Goal: Task Accomplishment & Management: Complete application form

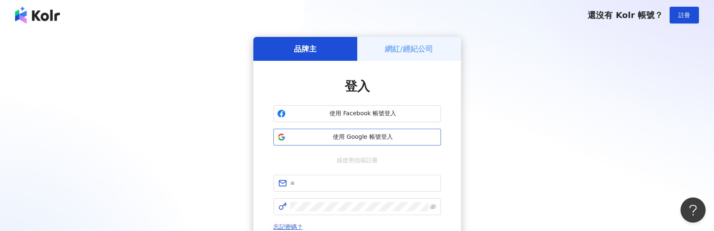
click at [393, 134] on span "使用 Google 帳號登入" at bounding box center [363, 137] width 148 height 8
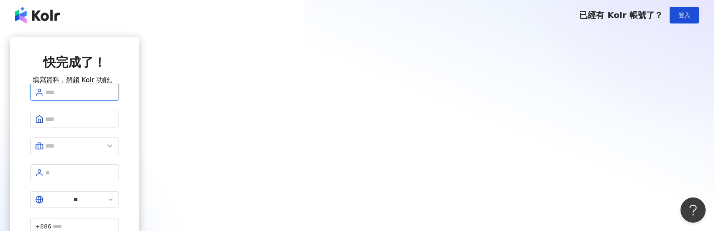
click at [114, 97] on input "text" at bounding box center [79, 91] width 69 height 9
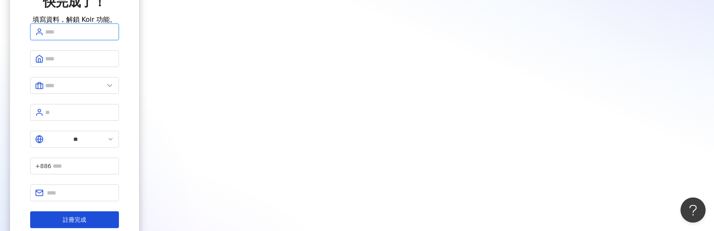
scroll to position [29, 0]
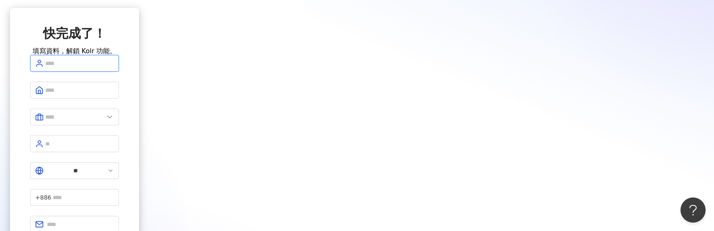
click at [114, 68] on input "text" at bounding box center [79, 63] width 69 height 9
type input "****"
click at [114, 95] on input "text" at bounding box center [79, 89] width 69 height 9
type input "***"
click at [104, 121] on input "text" at bounding box center [74, 116] width 59 height 9
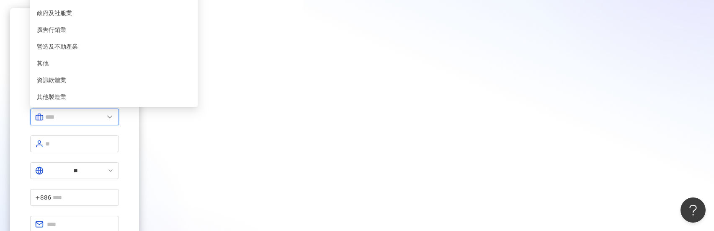
scroll to position [167, 0]
click at [191, 51] on span "營造及不動產業" at bounding box center [114, 46] width 154 height 9
type input "*******"
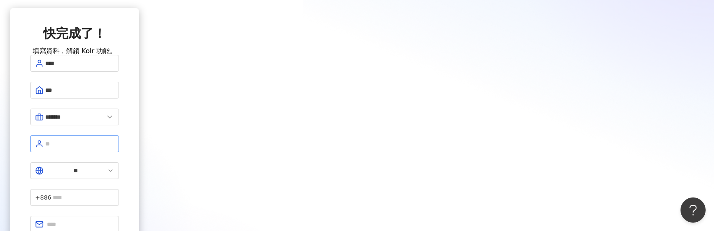
click at [119, 152] on span at bounding box center [74, 143] width 89 height 17
click at [114, 148] on input "text" at bounding box center [79, 143] width 69 height 9
type input "***"
click at [114, 193] on input "text" at bounding box center [83, 197] width 61 height 9
type input "*********"
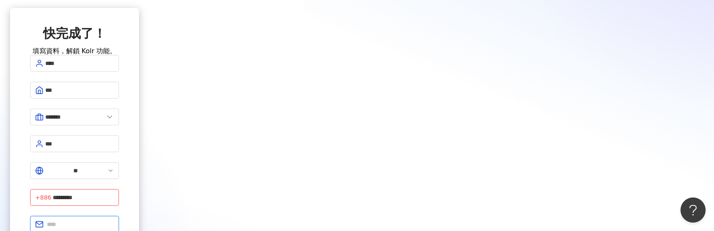
click at [114, 219] on input "text" at bounding box center [80, 223] width 67 height 9
type input "**********"
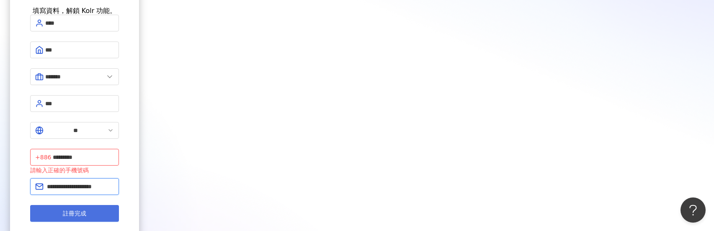
scroll to position [113, 0]
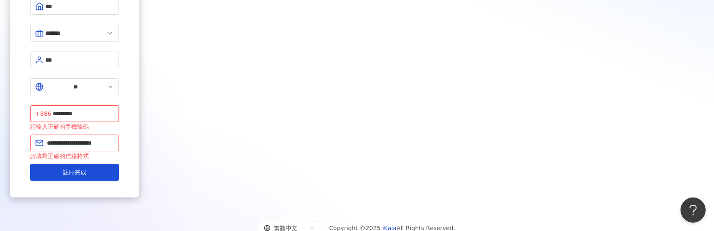
click at [114, 109] on input "*********" at bounding box center [83, 113] width 61 height 9
click at [119, 105] on span "+886 *********" at bounding box center [74, 113] width 89 height 17
click at [114, 109] on input "**********" at bounding box center [83, 113] width 61 height 9
type input "**********"
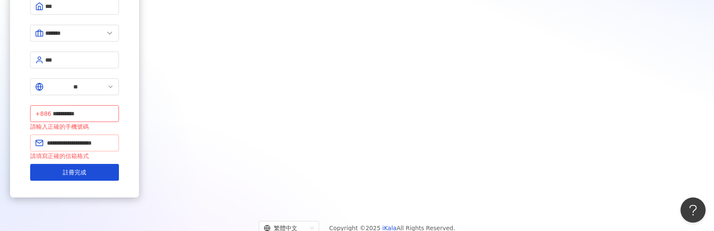
click at [119, 134] on span "**********" at bounding box center [74, 142] width 89 height 17
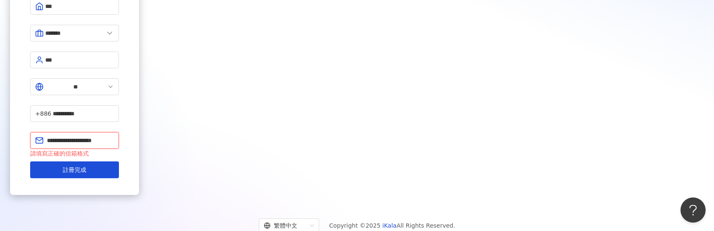
click at [114, 136] on input "**********" at bounding box center [80, 140] width 67 height 9
type input "**********"
click at [139, 93] on div "**********" at bounding box center [74, 59] width 129 height 270
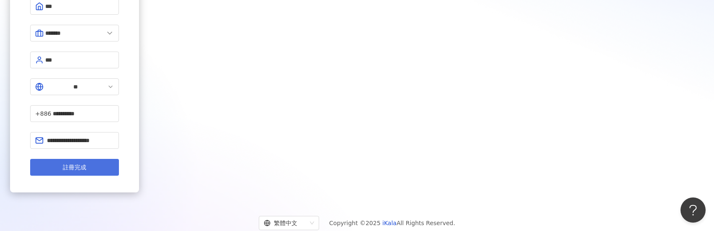
click at [119, 159] on button "註冊完成" at bounding box center [74, 167] width 89 height 17
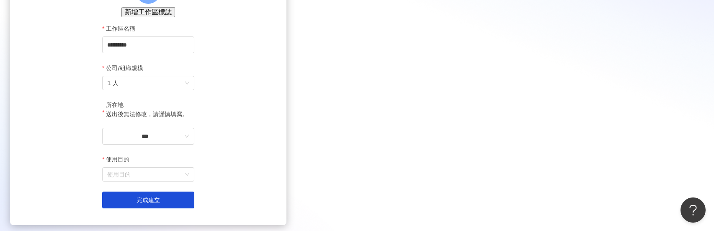
scroll to position [82, 0]
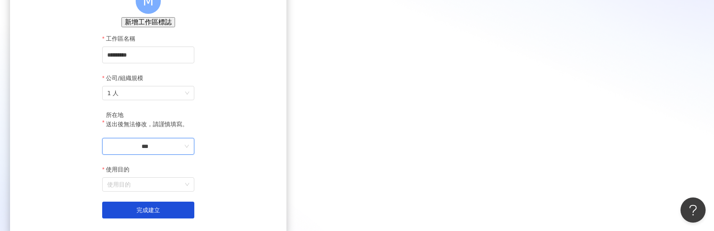
click at [182, 151] on input "***" at bounding box center [144, 145] width 75 height 9
click at [193, 130] on div "台灣" at bounding box center [187, 134] width 12 height 9
click at [189, 191] on input "使用目的" at bounding box center [148, 183] width 82 height 13
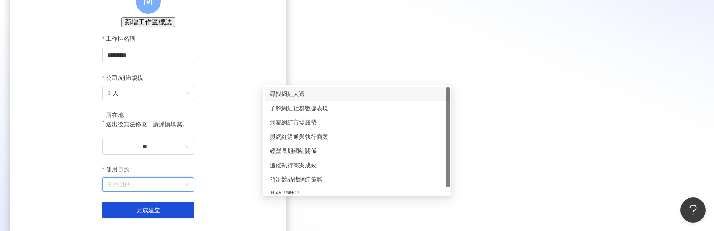
click at [297, 95] on div "尋找網紅人選" at bounding box center [357, 93] width 175 height 9
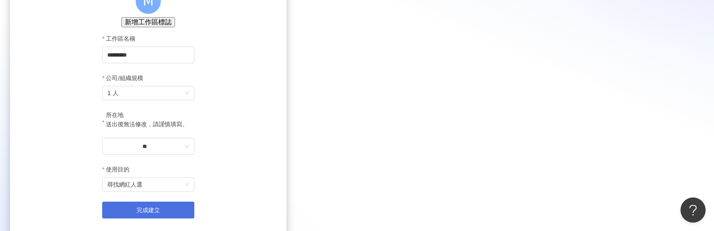
click at [194, 218] on button "完成建立" at bounding box center [148, 209] width 92 height 17
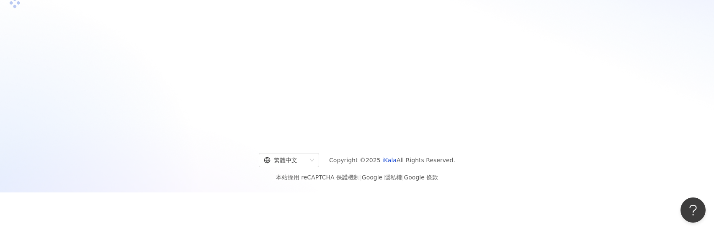
scroll to position [39, 0]
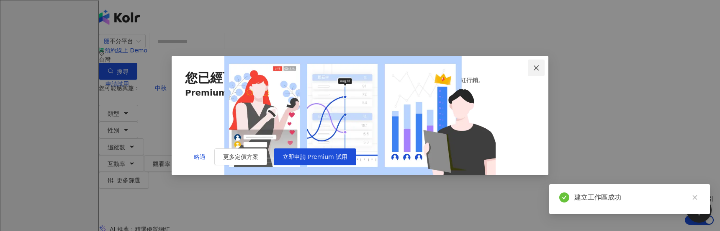
click at [535, 64] on icon "close" at bounding box center [536, 67] width 7 height 7
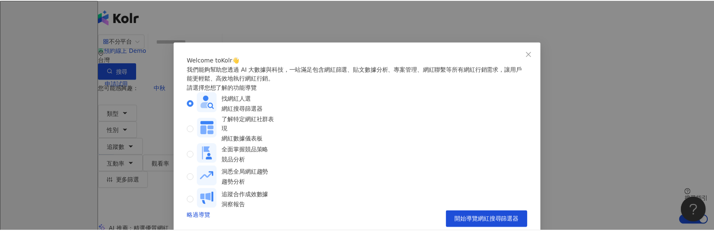
scroll to position [33, 0]
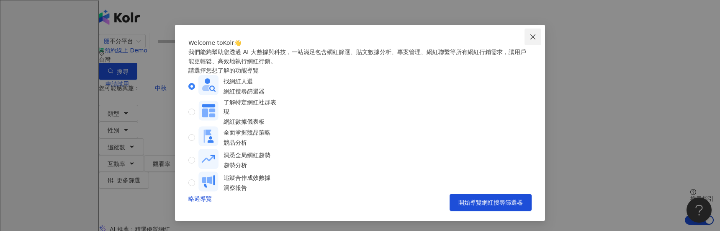
click at [529, 28] on button "Close" at bounding box center [532, 36] width 17 height 17
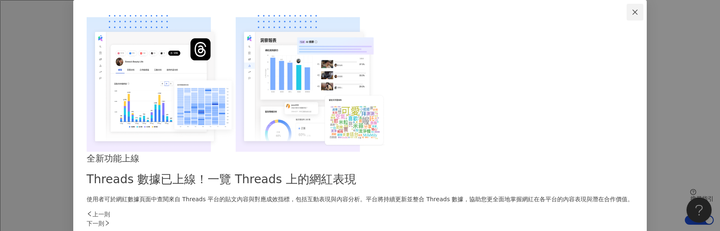
click at [632, 15] on icon "close" at bounding box center [635, 12] width 7 height 7
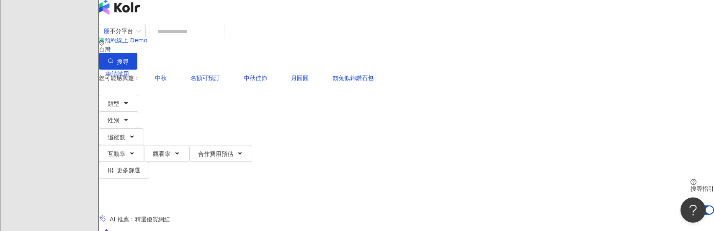
scroll to position [0, 0]
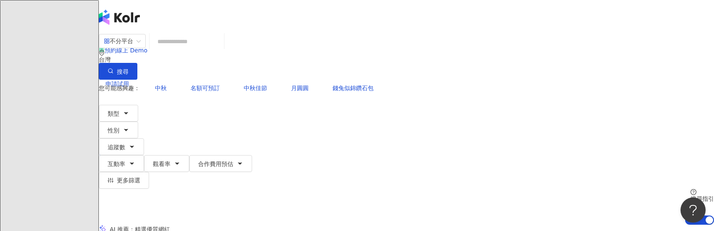
click at [221, 47] on input "search" at bounding box center [187, 41] width 68 height 16
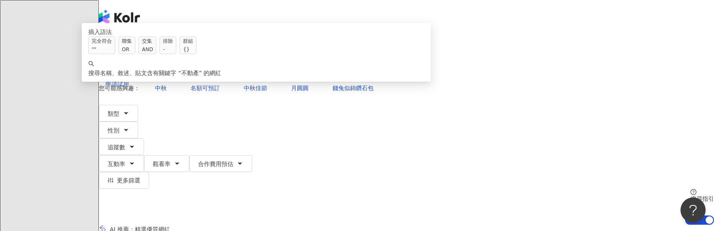
type input "*****"
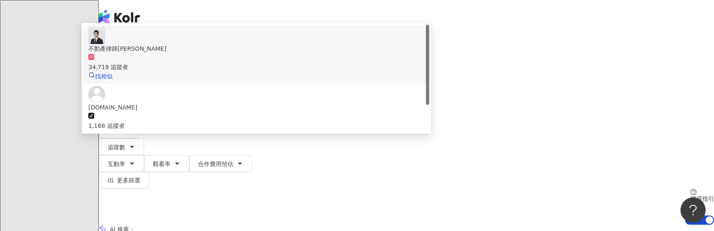
click at [381, 72] on div "34,719 追蹤者" at bounding box center [256, 62] width 336 height 18
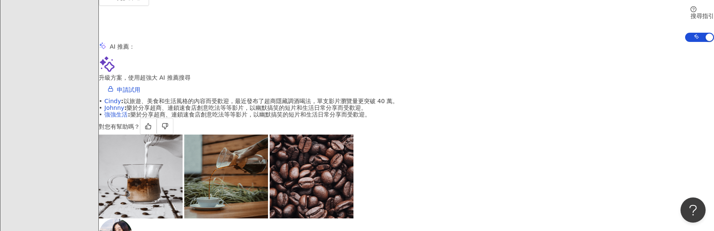
scroll to position [167, 0]
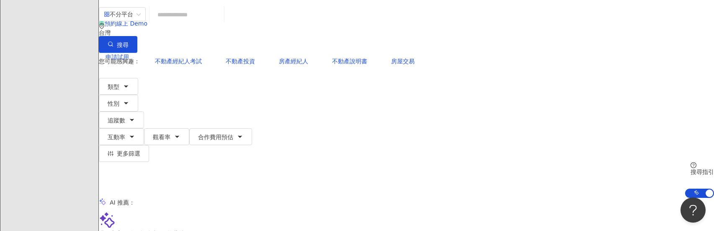
scroll to position [0, 0]
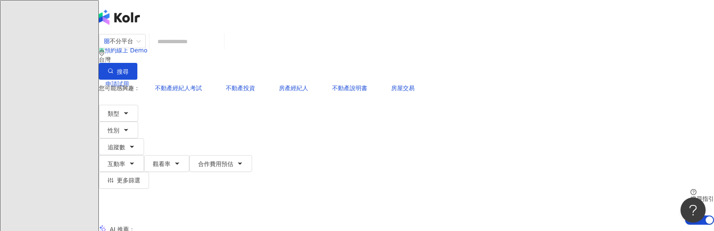
click at [221, 49] on input "search" at bounding box center [187, 41] width 68 height 16
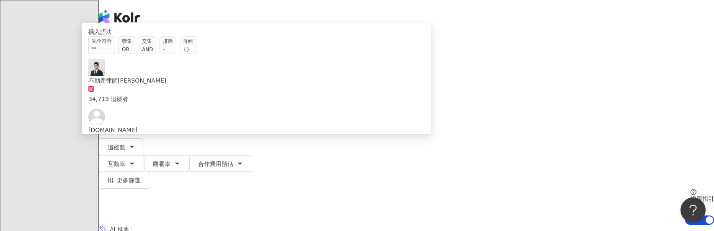
type input "**"
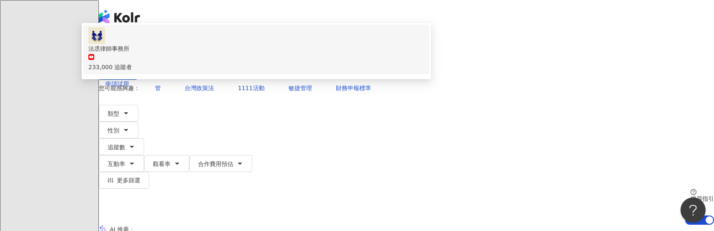
click at [315, 53] on span "法丞律師事務所" at bounding box center [256, 48] width 336 height 9
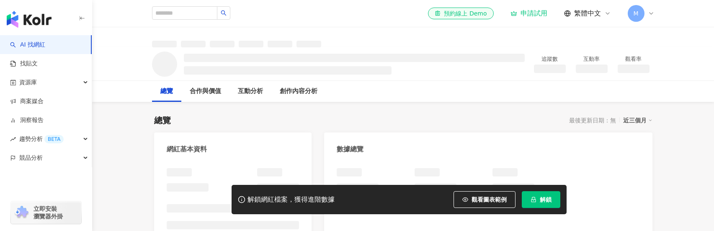
scroll to position [42, 0]
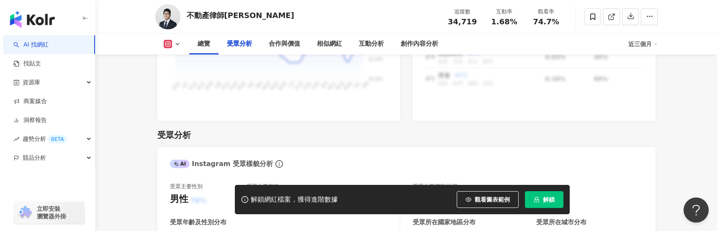
scroll to position [745, 0]
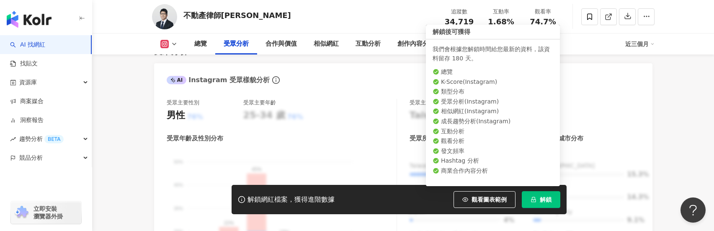
click at [541, 201] on span "解鎖" at bounding box center [546, 199] width 12 height 7
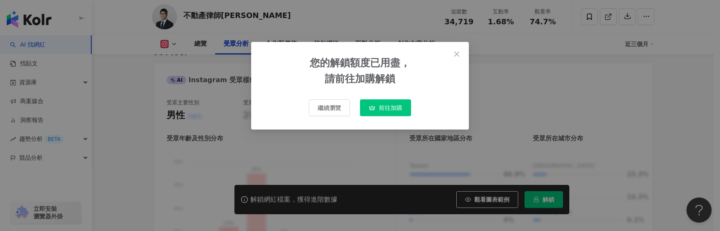
click at [383, 110] on span "前往加購" at bounding box center [390, 107] width 23 height 7
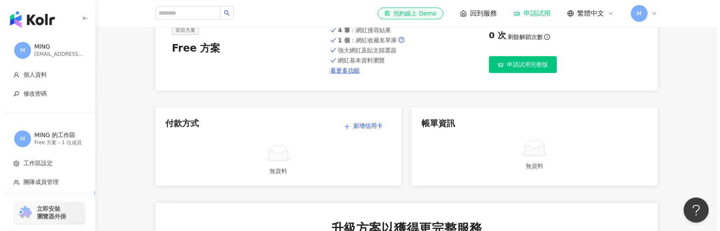
scroll to position [42, 0]
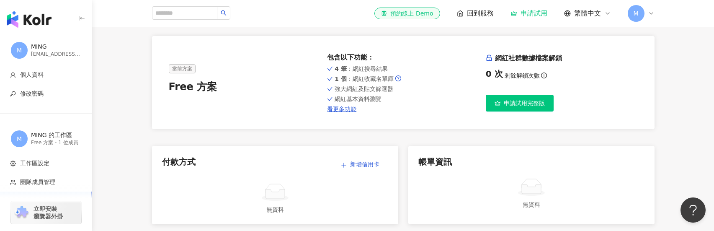
click at [527, 103] on span "申請試用完整版" at bounding box center [524, 103] width 41 height 7
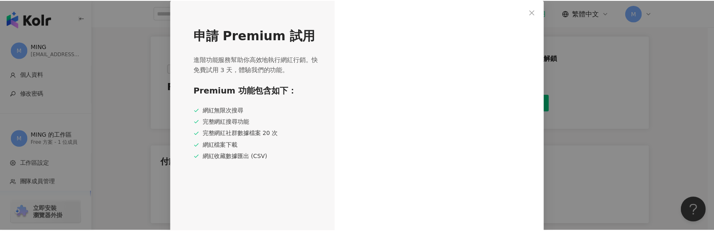
scroll to position [4, 0]
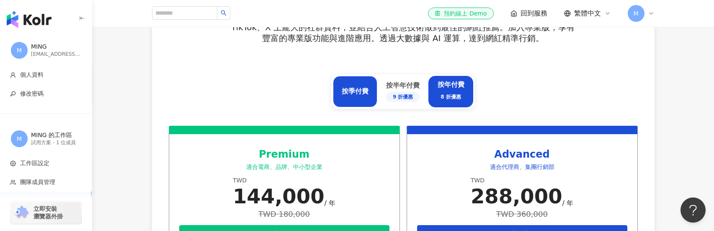
scroll to position [377, 0]
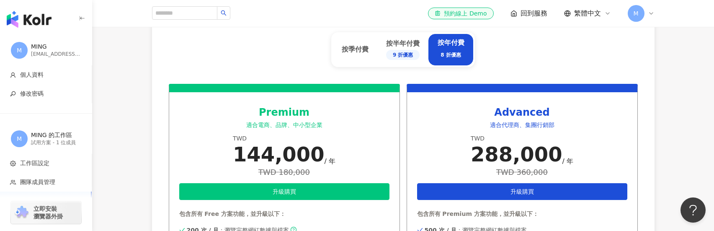
click at [632, 13] on span "M" at bounding box center [635, 13] width 17 height 17
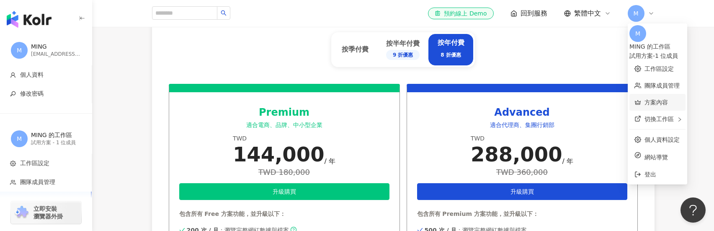
click at [659, 99] on link "方案內容" at bounding box center [655, 102] width 23 height 7
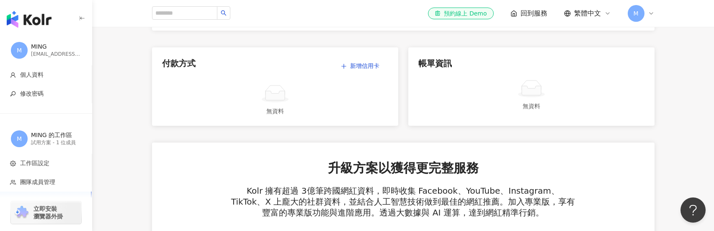
scroll to position [251, 0]
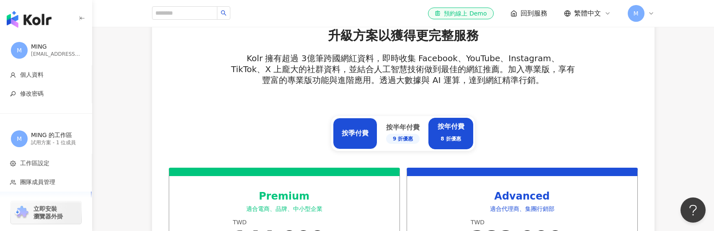
click at [360, 134] on div "按季付費" at bounding box center [355, 132] width 27 height 9
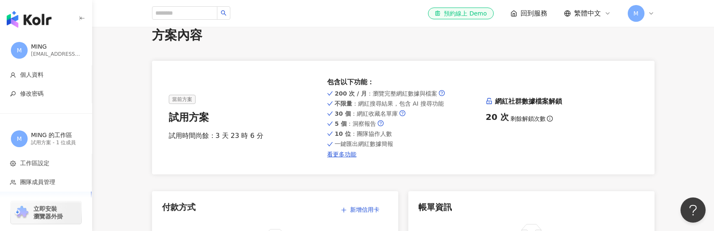
scroll to position [0, 0]
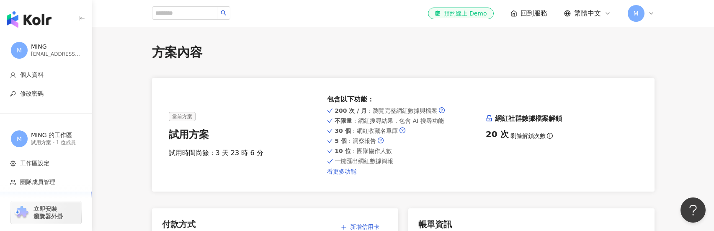
click at [355, 170] on link "看更多功能" at bounding box center [403, 171] width 152 height 7
click at [193, 13] on input "search" at bounding box center [184, 12] width 65 height 13
type input "*****"
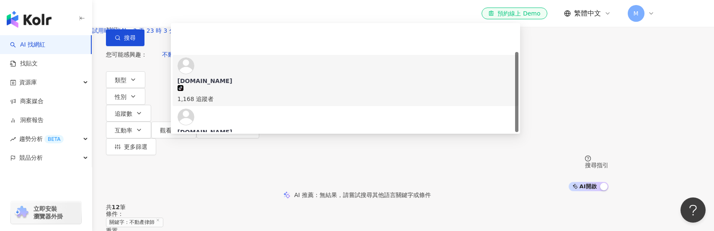
scroll to position [36, 0]
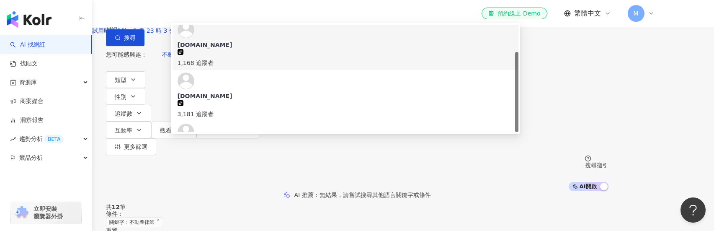
drag, startPoint x: 244, startPoint y: 64, endPoint x: 210, endPoint y: 66, distance: 34.8
click at [210, 46] on div "不分平台 ***** 台灣 搜尋 8d53336a-546f-4eb3-b73a-5168678a3a42 https://www.tiktok.com/@r…" at bounding box center [357, 23] width 502 height 46
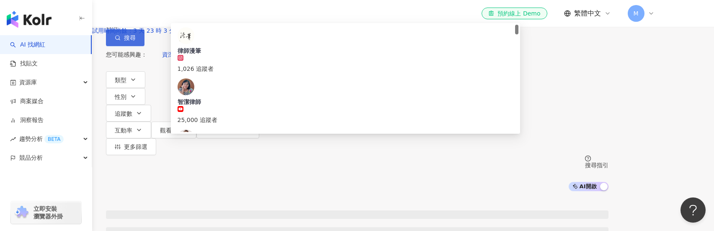
type input "**"
click at [136, 41] on span "搜尋" at bounding box center [130, 37] width 12 height 7
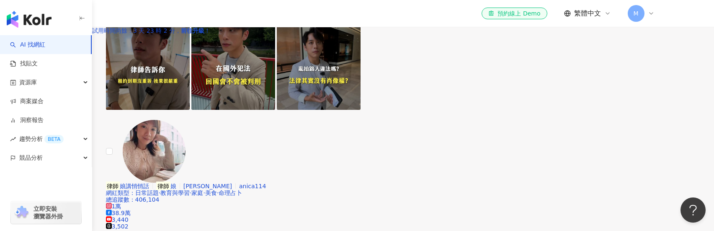
scroll to position [1716, 0]
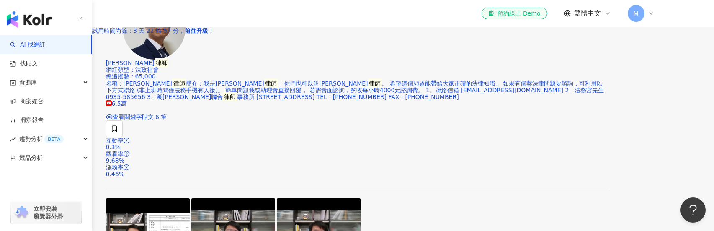
scroll to position [1719, 0]
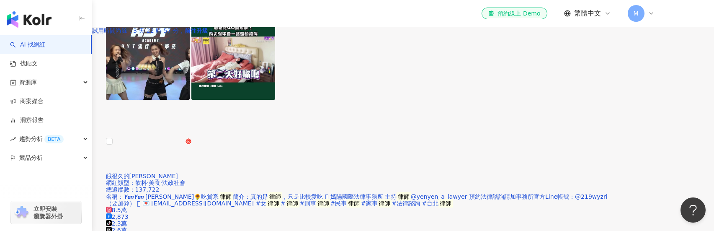
scroll to position [1608, 0]
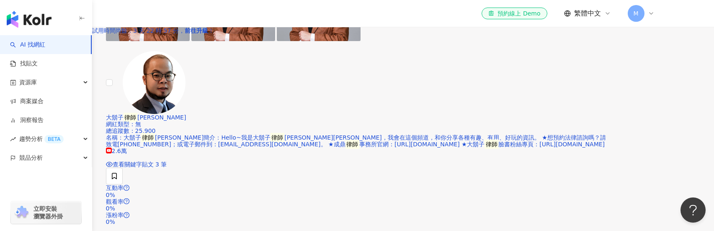
scroll to position [1674, 0]
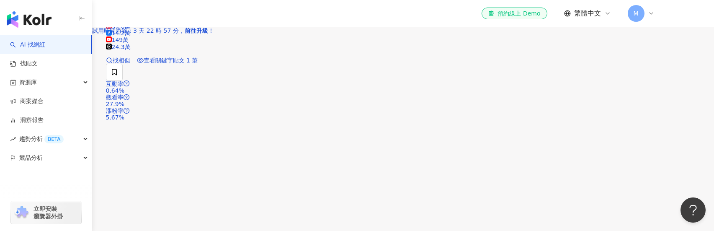
scroll to position [1536, 0]
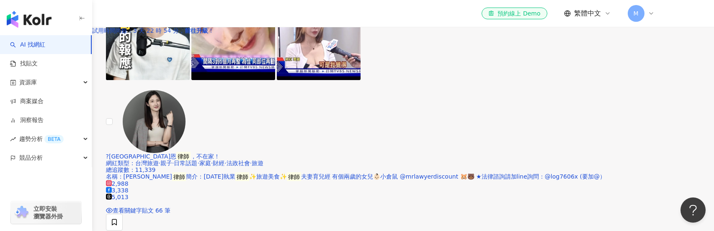
scroll to position [1494, 0]
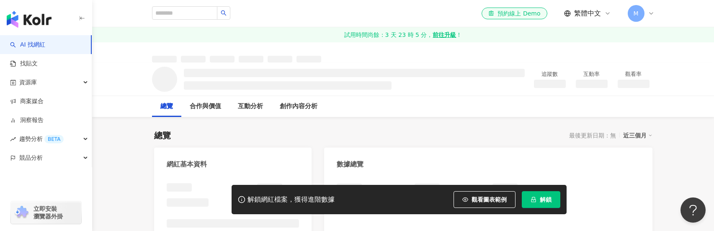
scroll to position [3, 0]
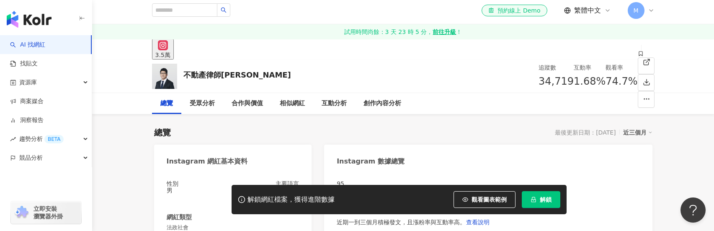
click at [552, 202] on button "解鎖" at bounding box center [541, 199] width 39 height 17
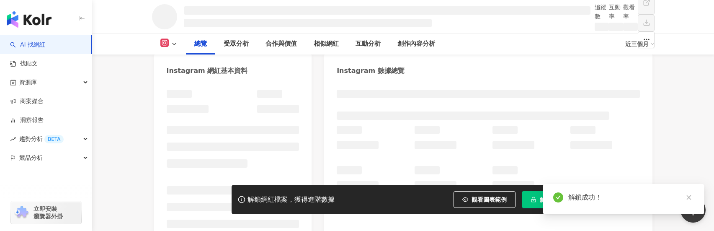
scroll to position [126, 0]
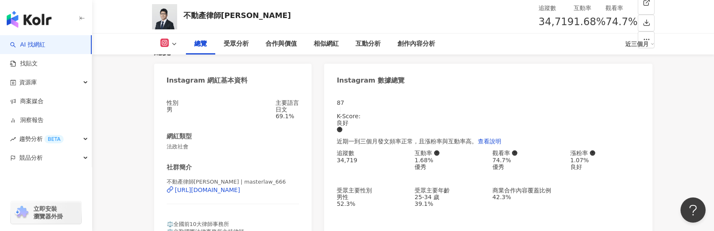
scroll to position [209, 0]
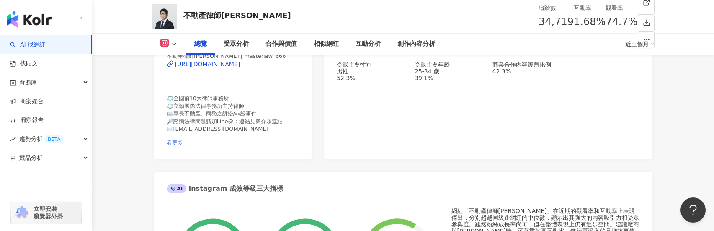
click at [183, 139] on span "看更多" at bounding box center [175, 142] width 16 height 6
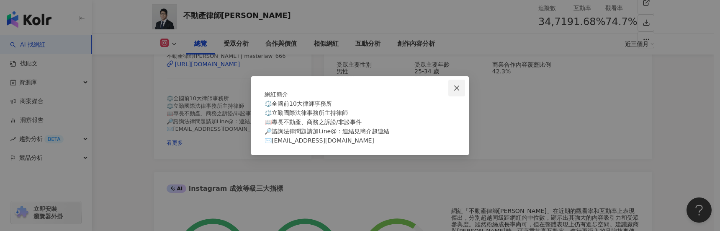
click at [459, 80] on button "Close" at bounding box center [456, 88] width 17 height 17
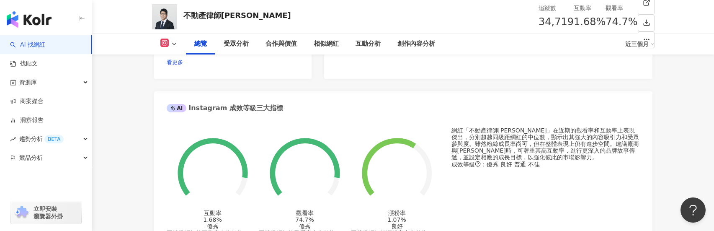
scroll to position [293, 0]
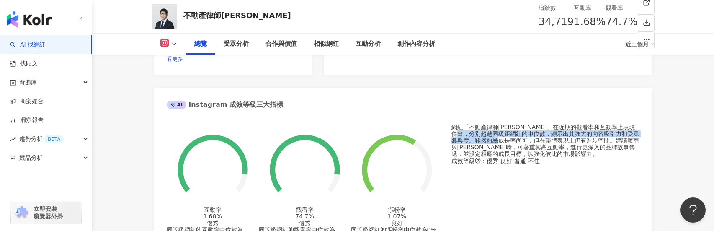
drag, startPoint x: 483, startPoint y: 127, endPoint x: 519, endPoint y: 139, distance: 38.0
click at [519, 139] on div "網紅「不動產律師林明忠」在近期的觀看率和互動率上表現傑出，分別超越同級距網紅的中位數，顯示出其強大的內容吸引力和受眾參與度。雖然粉絲成長率尚可，但在整體表現上…" at bounding box center [545, 139] width 188 height 33
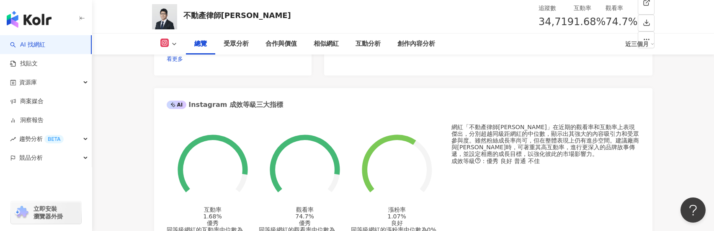
click at [530, 139] on div "網紅「不動產律師林明忠」在近期的觀看率和互動率上表現傑出，分別超越同級距網紅的中位數，顯示出其強大的內容吸引力和受眾參與度。雖然粉絲成長率尚可，但在整體表現上…" at bounding box center [545, 139] width 188 height 33
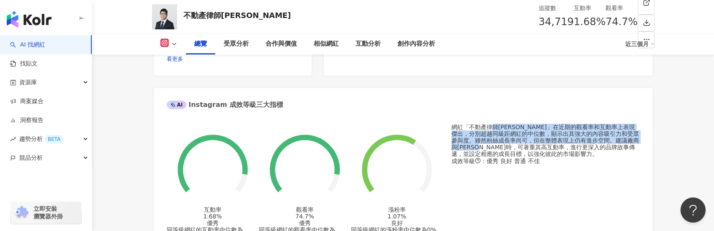
drag, startPoint x: 494, startPoint y: 128, endPoint x: 515, endPoint y: 149, distance: 28.7
click at [515, 149] on div "網紅「不動產律師林明忠」在近期的觀看率和互動率上表現傑出，分別超越同級距網紅的中位數，顯示出其強大的內容吸引力和受眾參與度。雖然粉絲成長率尚可，但在整體表現上…" at bounding box center [545, 139] width 188 height 33
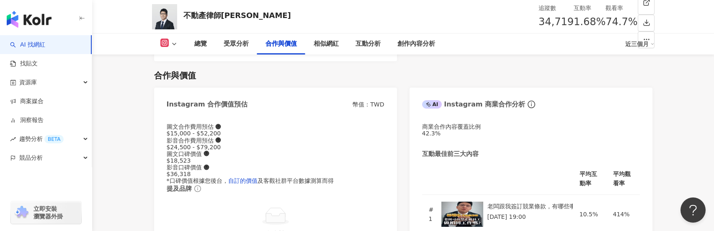
scroll to position [1381, 0]
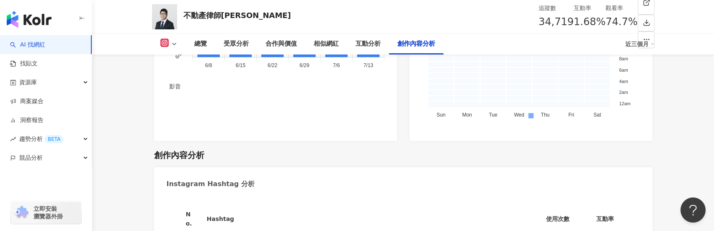
scroll to position [3062, 0]
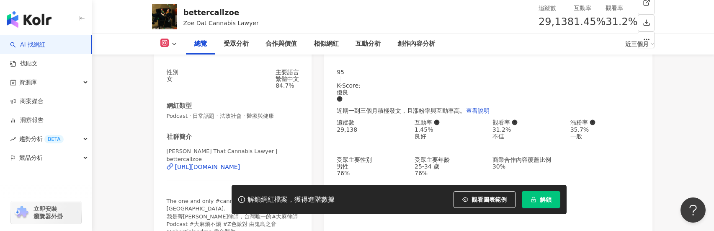
scroll to position [167, 0]
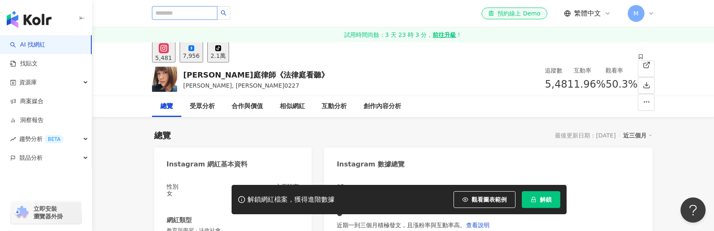
click at [179, 8] on input "search" at bounding box center [184, 12] width 65 height 13
type input "**"
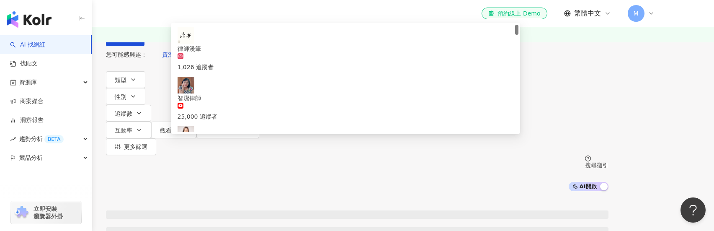
click at [285, 32] on link "試用時間尚餘：3 天 23 時 3 分， 前往升級 ！" at bounding box center [403, 34] width 622 height 15
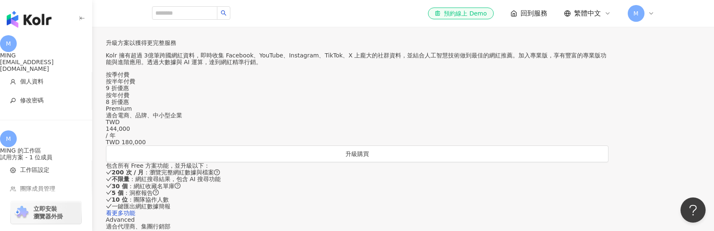
scroll to position [126, 0]
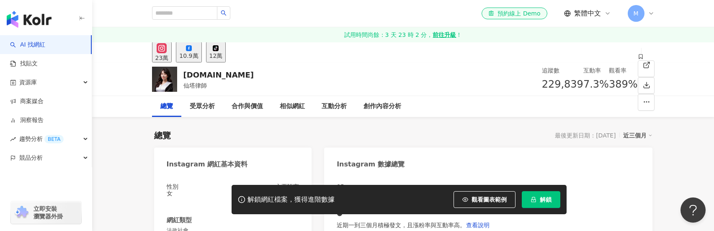
click at [550, 203] on span "解鎖" at bounding box center [546, 199] width 12 height 7
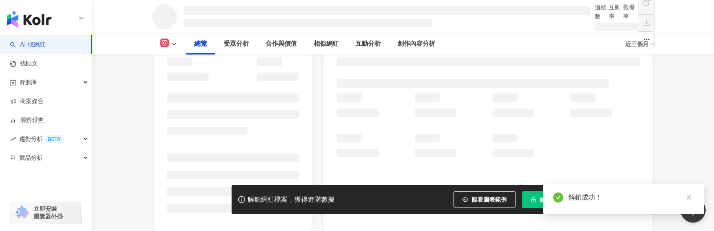
scroll to position [42, 0]
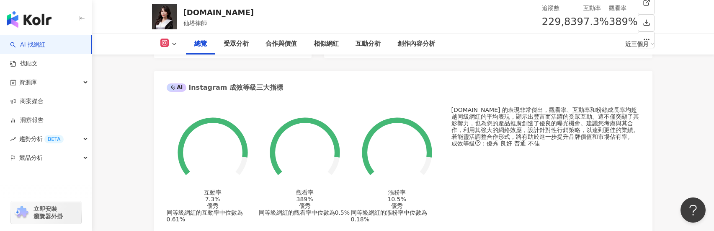
scroll to position [335, 0]
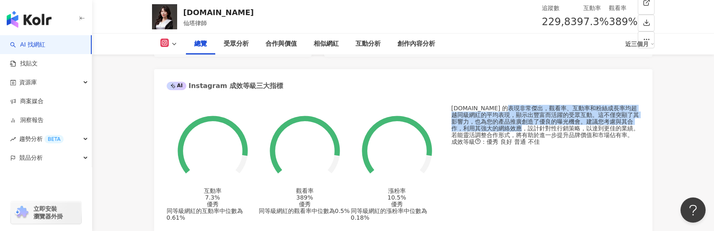
drag, startPoint x: 502, startPoint y: 78, endPoint x: 509, endPoint y: 105, distance: 28.0
click at [509, 105] on div "[DOMAIN_NAME] 的表現非常傑出，觀看率、互動率和粉絲成長率均超越同級網紅的平均表現，顯示出豐富而活躍的受眾互動。這不僅突顯了其影響力，也為您的產品…" at bounding box center [545, 121] width 188 height 33
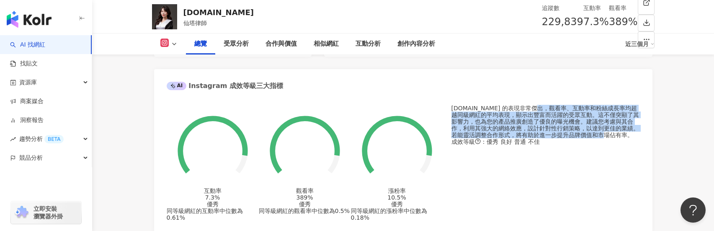
drag, startPoint x: 529, startPoint y: 81, endPoint x: 591, endPoint y: 115, distance: 70.3
click at [591, 115] on div "[DOMAIN_NAME] 的表現非常傑出，觀看率、互動率和粉絲成長率均超越同級網紅的平均表現，顯示出豐富而活躍的受眾互動。這不僅突顯了其影響力，也為您的產品…" at bounding box center [545, 121] width 188 height 33
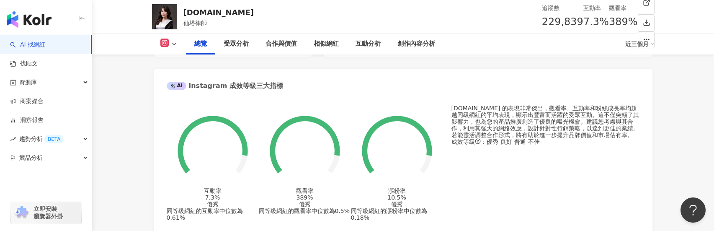
click at [599, 111] on div "santa.com.tw 的表現非常傑出，觀看率、互動率和粉絲成長率均超越同級網紅的平均表現，顯示出豐富而活躍的受眾互動。這不僅突顯了其影響力，也為您的產品推…" at bounding box center [545, 121] width 188 height 33
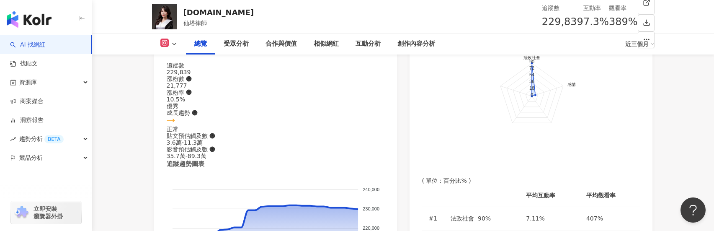
scroll to position [544, 0]
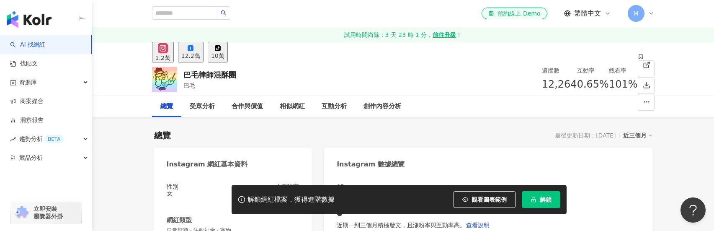
click at [534, 200] on icon "lock" at bounding box center [533, 199] width 6 height 6
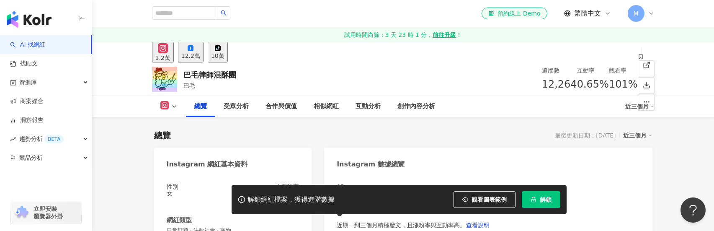
scroll to position [42, 0]
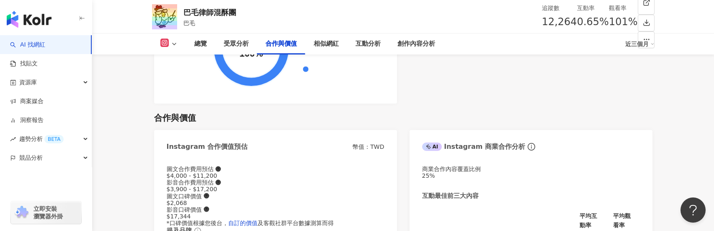
scroll to position [1381, 0]
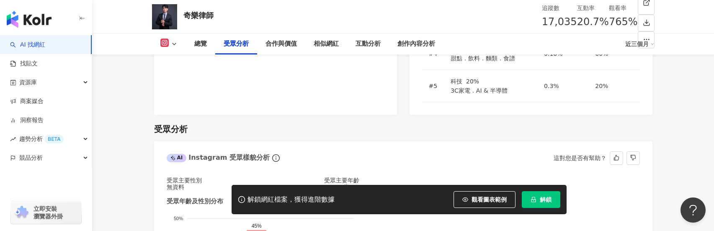
scroll to position [753, 0]
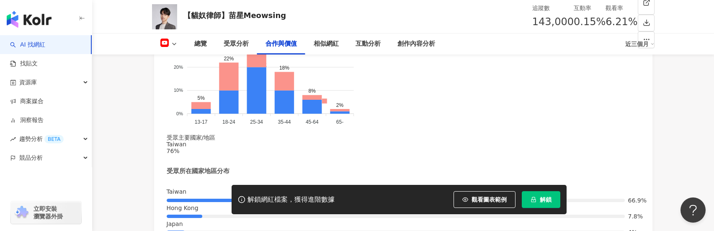
scroll to position [1046, 0]
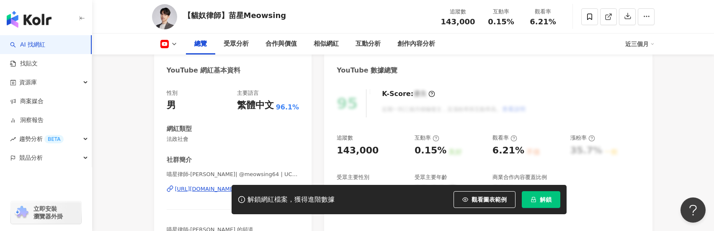
scroll to position [84, 0]
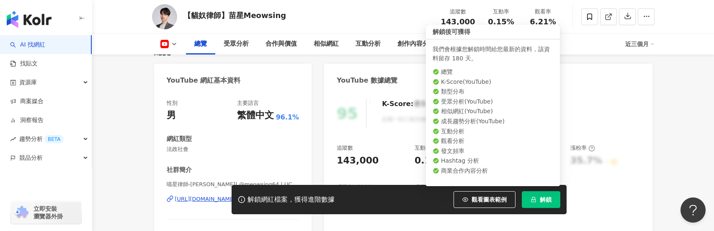
click at [546, 195] on button "解鎖" at bounding box center [541, 199] width 39 height 17
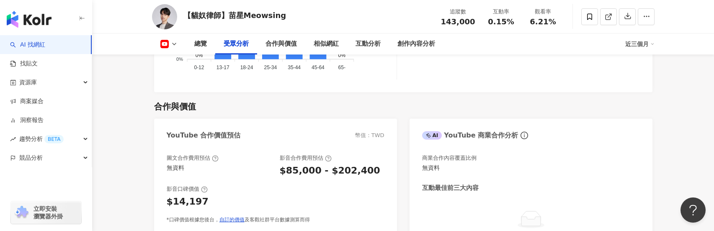
scroll to position [1046, 0]
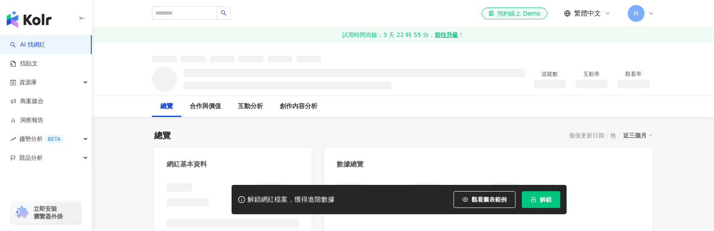
click at [540, 198] on span "解鎖" at bounding box center [546, 199] width 12 height 7
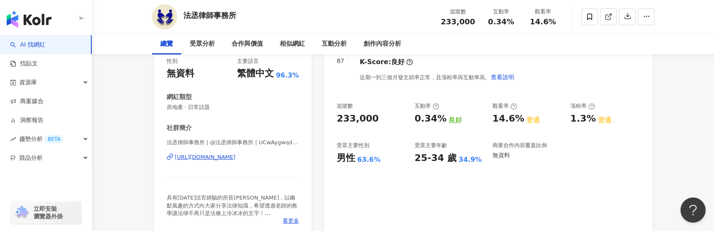
scroll to position [293, 0]
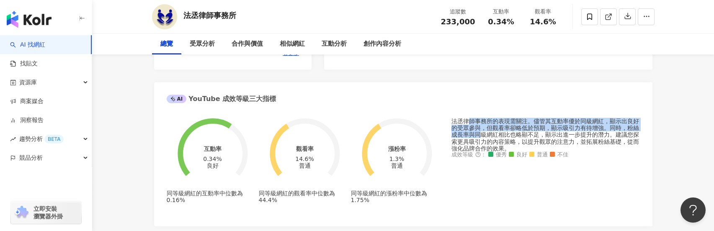
drag, startPoint x: 468, startPoint y: 125, endPoint x: 481, endPoint y: 139, distance: 19.2
click at [481, 139] on div "法丞律師事務所的表現需關注。儘管其互動率優於同級網紅，顯示出良好的受眾參與，但觀看率卻略低於預期，顯示吸引力有待增強。同時，粉絲成長率與同級網紅相比也略顯不足…" at bounding box center [545, 134] width 188 height 33
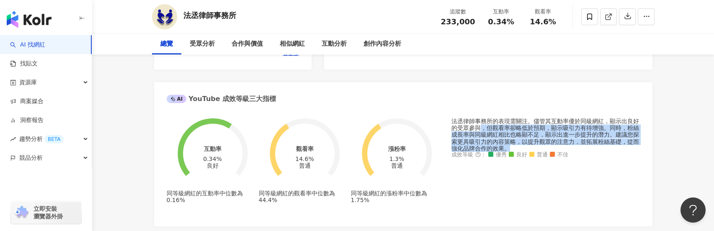
drag, startPoint x: 528, startPoint y: 153, endPoint x: 482, endPoint y: 126, distance: 52.9
click at [482, 126] on div "法丞律師事務所的表現需關注。儘管其互動率優於同級網紅，顯示出良好的受眾參與，但觀看率卻略低於預期，顯示吸引力有待增強。同時，粉絲成長率與同級網紅相比也略顯不足…" at bounding box center [545, 134] width 188 height 33
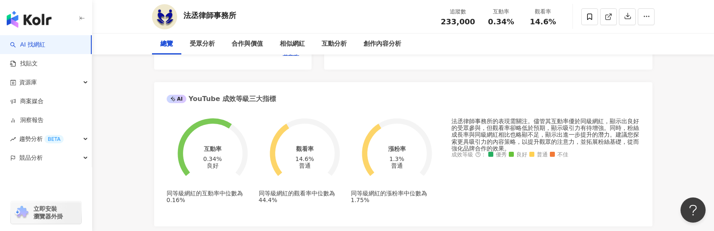
click at [482, 126] on div "法丞律師事務所的表現需關注。儘管其互動率優於同級網紅，顯示出良好的受眾參與，但觀看率卻略低於預期，顯示吸引力有待增強。同時，粉絲成長率與同級網紅相比也略顯不足…" at bounding box center [545, 134] width 188 height 33
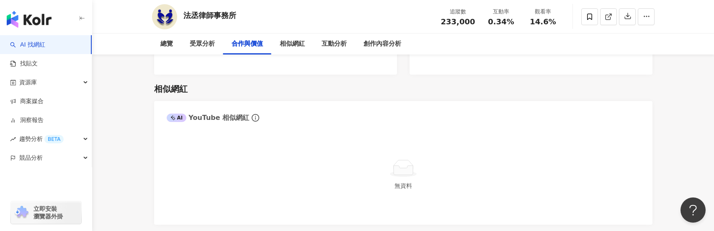
scroll to position [1172, 0]
